Goal: Information Seeking & Learning: Learn about a topic

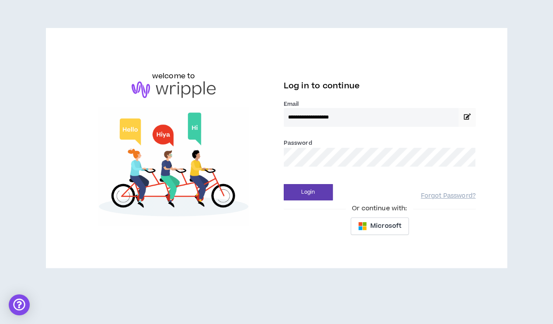
click at [284, 184] on button "Login" at bounding box center [308, 192] width 49 height 16
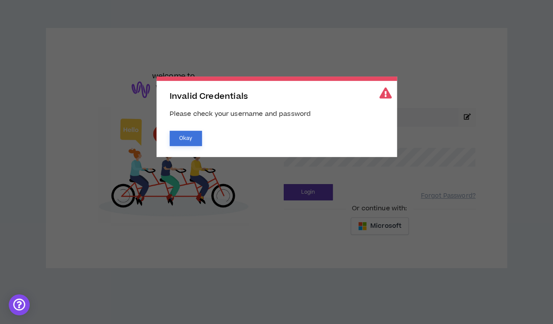
click at [186, 139] on button "Okay" at bounding box center [186, 138] width 32 height 15
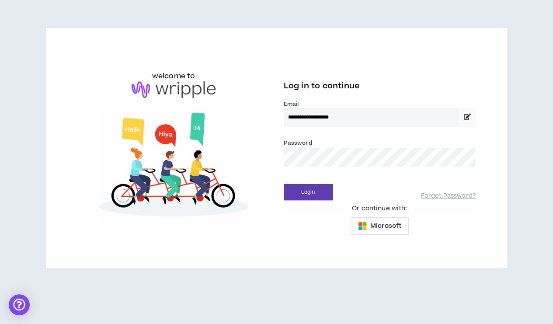
click at [314, 146] on div "Password *" at bounding box center [380, 152] width 192 height 28
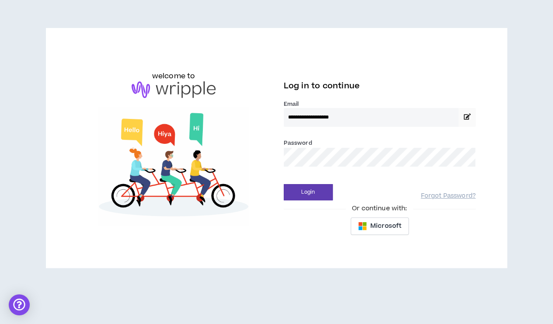
click at [284, 184] on button "Login" at bounding box center [308, 192] width 49 height 16
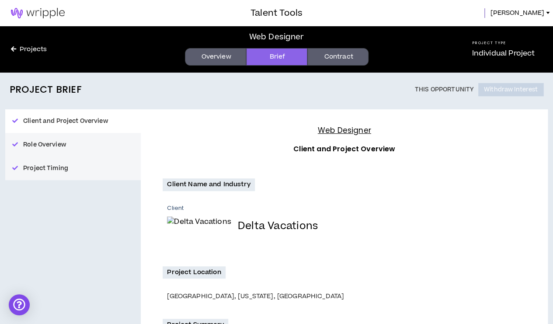
click at [209, 65] on link "Overview" at bounding box center [215, 56] width 61 height 17
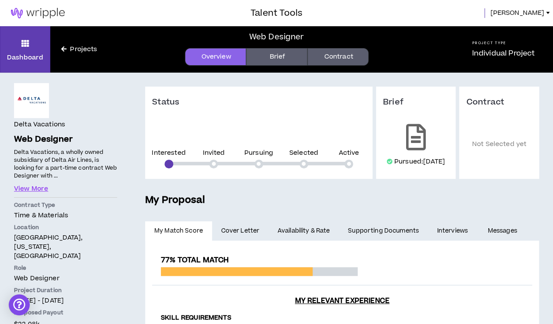
click at [532, 14] on span "[PERSON_NAME]" at bounding box center [517, 13] width 54 height 10
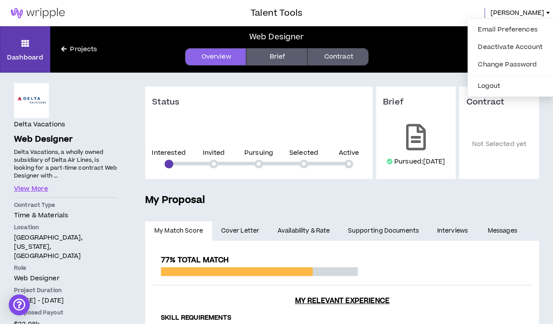
click at [243, 14] on div at bounding box center [125, 13] width 251 height 26
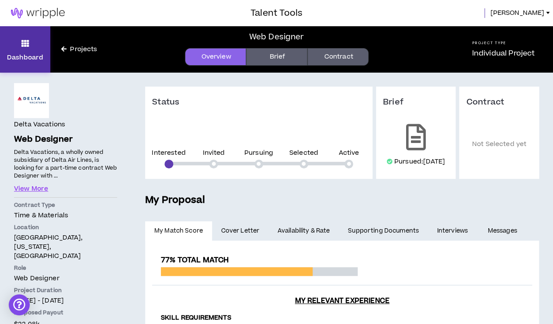
click at [21, 49] on icon at bounding box center [25, 43] width 8 height 12
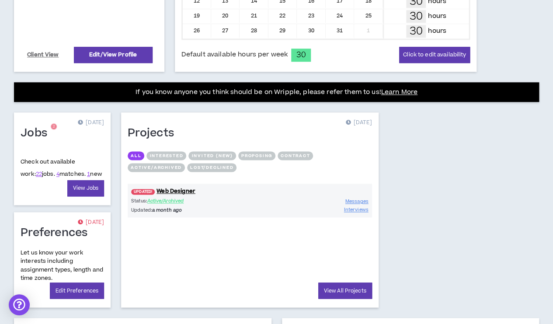
scroll to position [270, 0]
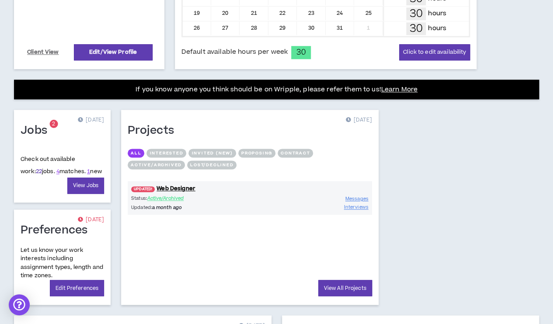
click at [36, 173] on link "22" at bounding box center [39, 171] width 6 height 8
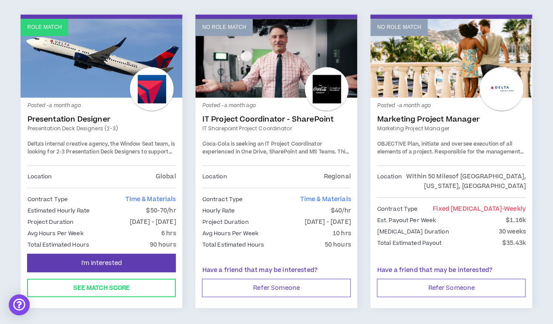
scroll to position [1509, 0]
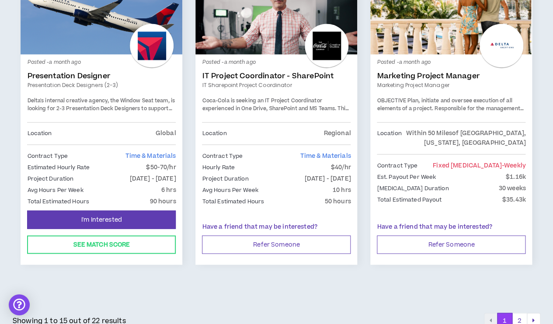
click at [169, 26] on div at bounding box center [152, 46] width 44 height 44
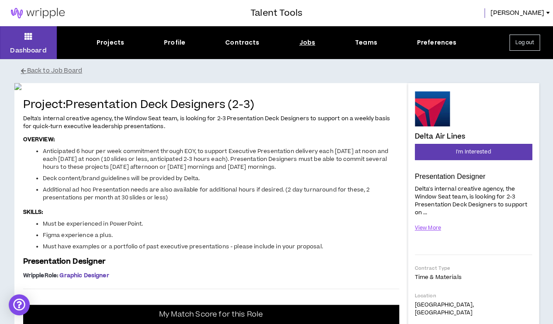
click at [370, 36] on div "Dashboard Projects Profile Contracts Jobs Teams Preferences Log out" at bounding box center [276, 42] width 553 height 33
click at [371, 45] on div "Teams" at bounding box center [366, 42] width 22 height 9
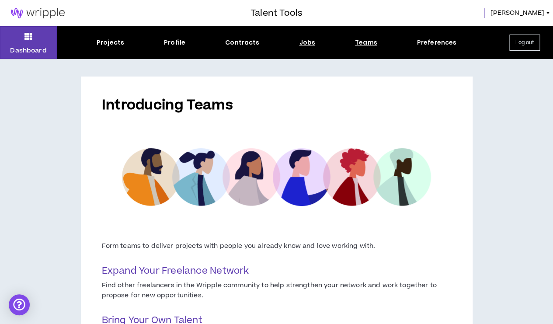
click at [300, 42] on div "Jobs" at bounding box center [307, 42] width 16 height 9
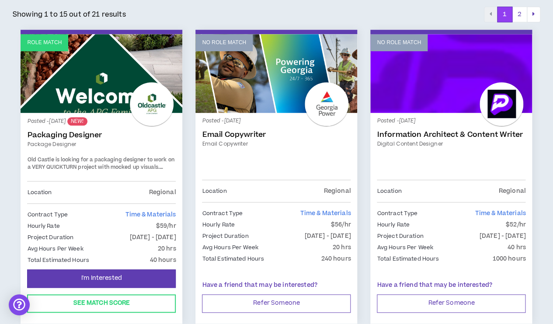
scroll to position [153, 0]
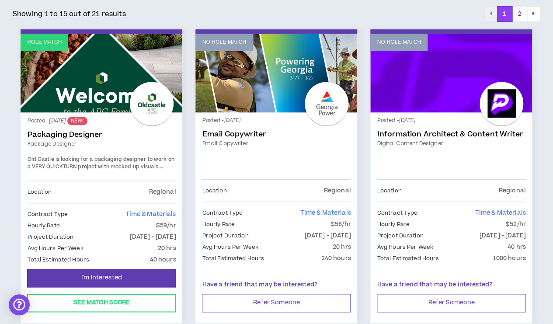
click at [77, 132] on link "Packaging Designer" at bounding box center [101, 134] width 149 height 9
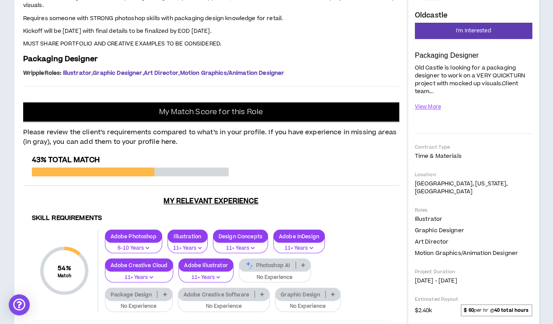
scroll to position [129, 0]
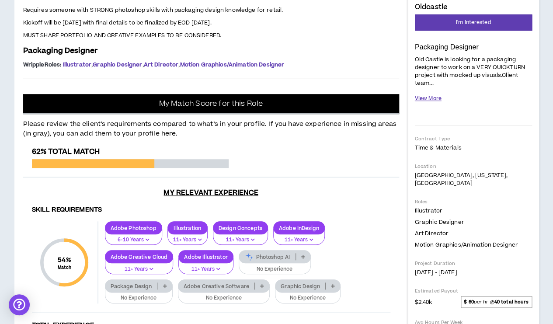
click at [434, 98] on button "View More" at bounding box center [428, 98] width 27 height 15
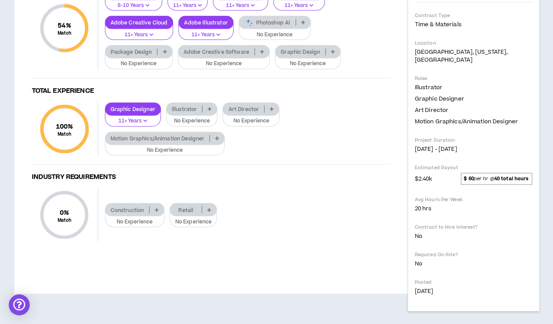
scroll to position [456, 0]
click at [326, 55] on p at bounding box center [333, 51] width 14 height 7
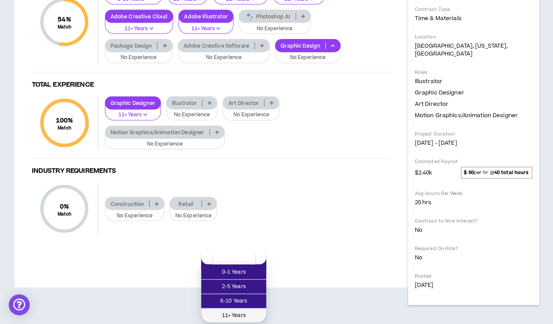
click at [242, 310] on span "11+ Years" at bounding box center [233, 315] width 55 height 10
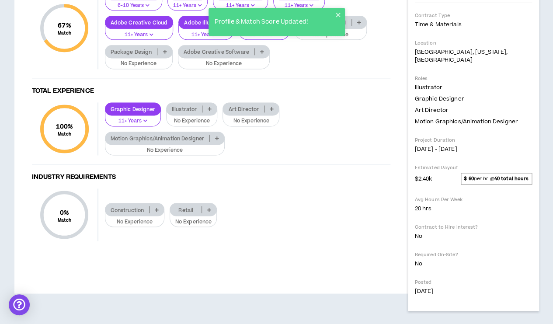
click at [341, 29] on div "Photoshop AI" at bounding box center [331, 22] width 72 height 13
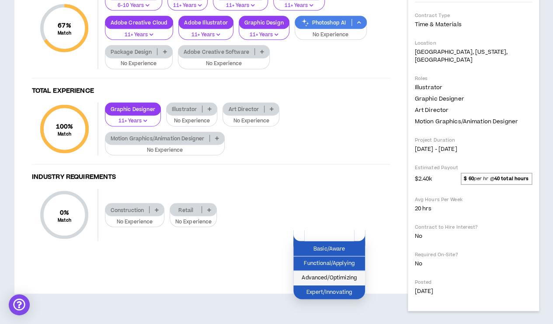
click at [352, 273] on span "Advanced/Optimizing" at bounding box center [329, 278] width 61 height 10
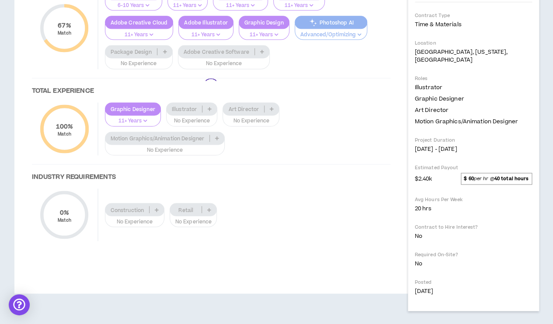
click at [209, 230] on div at bounding box center [211, 85] width 376 height 345
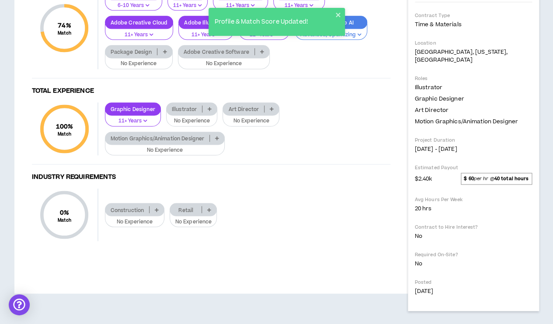
click at [208, 126] on button "No Experience" at bounding box center [192, 118] width 52 height 17
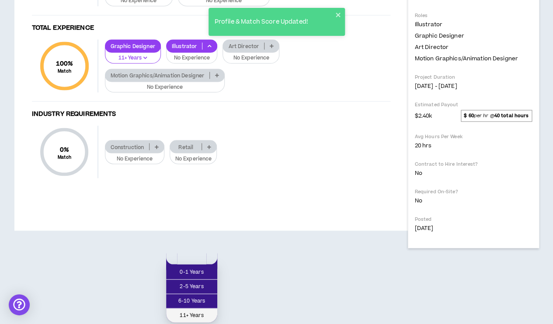
click at [195, 310] on span "11+ Years" at bounding box center [191, 315] width 41 height 10
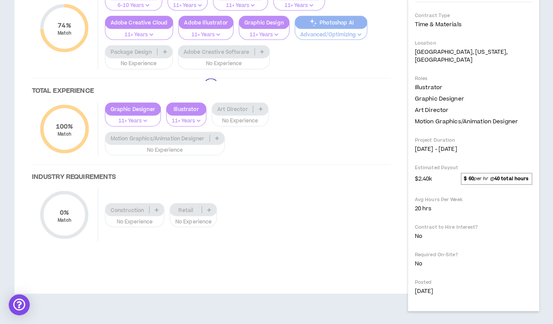
scroll to position [493, 0]
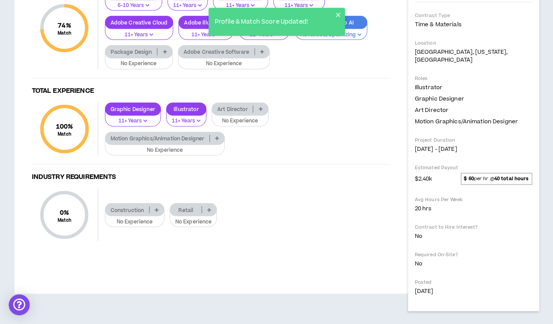
click at [243, 55] on p "Adobe Creative Software" at bounding box center [216, 52] width 76 height 7
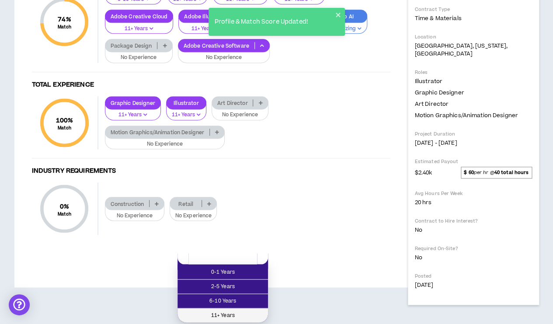
click at [248, 310] on span "11+ Years" at bounding box center [223, 315] width 80 height 10
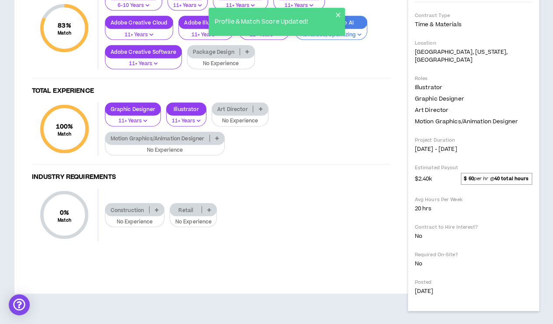
click at [299, 156] on div "Graphic Designer 11+ Years Illustrator 11+ Years Art Director No Experience Mot…" at bounding box center [244, 128] width 292 height 53
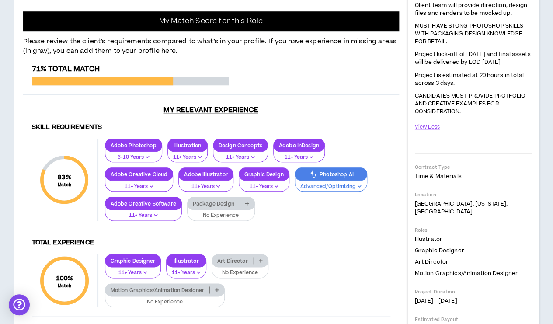
scroll to position [0, 0]
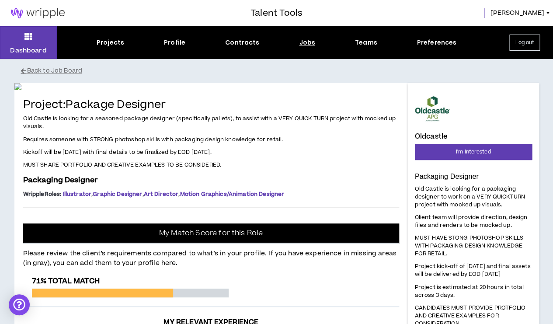
click at [274, 14] on h3 "Talent Tools" at bounding box center [277, 13] width 52 height 13
click at [108, 45] on div "Projects" at bounding box center [111, 42] width 28 height 9
